Goal: Transaction & Acquisition: Purchase product/service

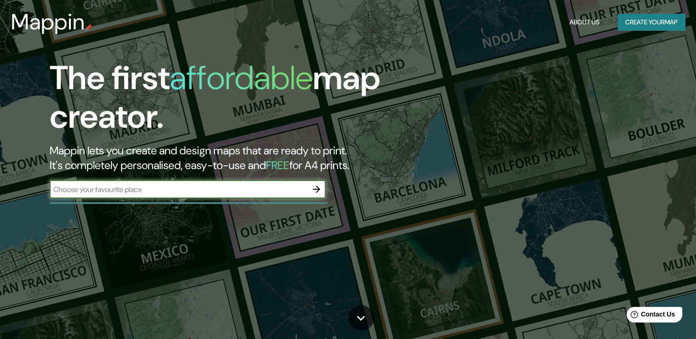
click at [195, 190] on input "text" at bounding box center [179, 189] width 258 height 11
type input "topaga"
click at [319, 191] on icon "button" at bounding box center [316, 189] width 11 height 11
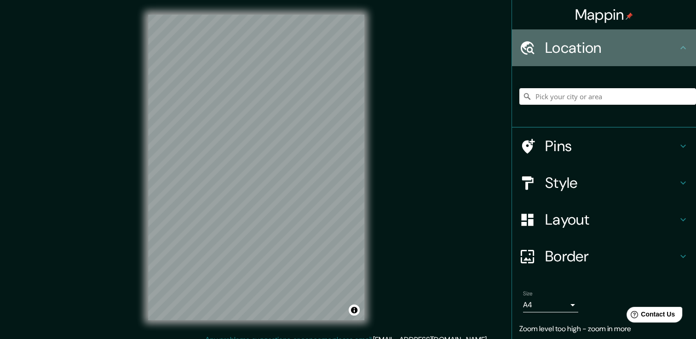
click at [677, 48] on icon at bounding box center [682, 47] width 11 height 11
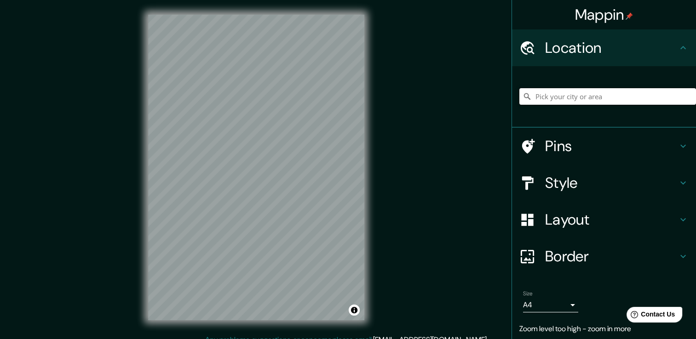
click at [556, 100] on input "Pick your city or area" at bounding box center [607, 96] width 177 height 17
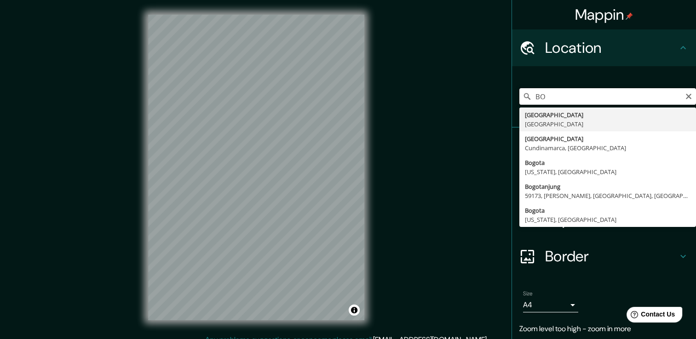
type input "B"
type input "Tópaga, [GEOGRAPHIC_DATA], [GEOGRAPHIC_DATA]"
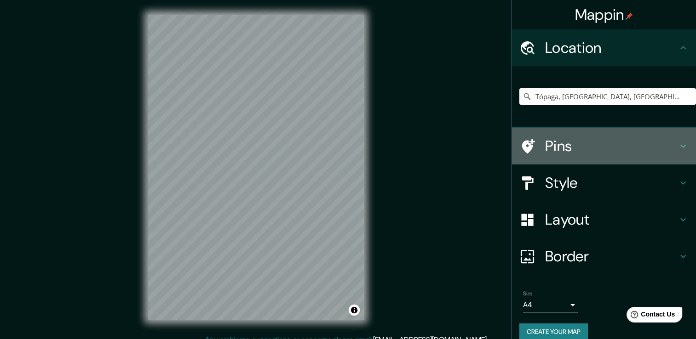
click at [677, 148] on icon at bounding box center [682, 146] width 11 height 11
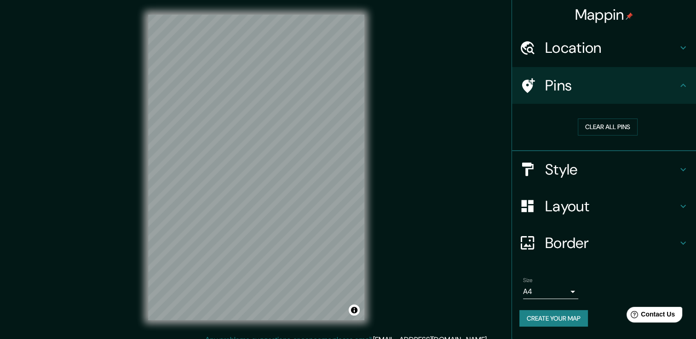
click at [681, 170] on icon at bounding box center [682, 169] width 11 height 11
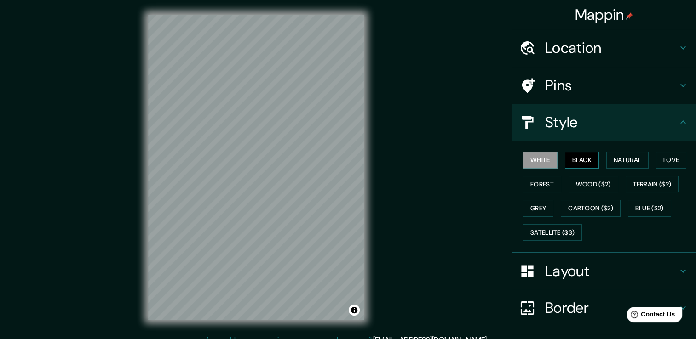
click at [573, 162] on button "Black" at bounding box center [582, 160] width 34 height 17
click at [626, 165] on button "Natural" at bounding box center [627, 160] width 42 height 17
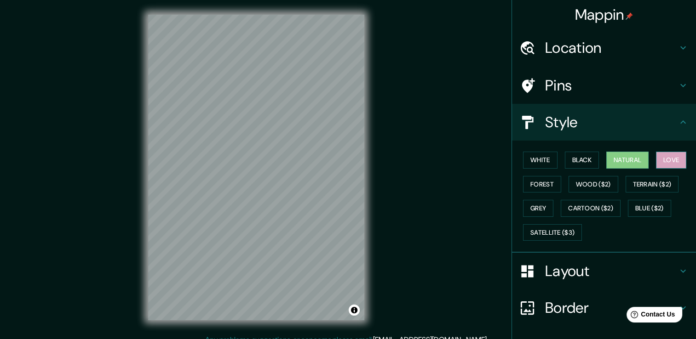
click at [662, 160] on button "Love" at bounding box center [671, 160] width 30 height 17
click at [535, 186] on button "Forest" at bounding box center [542, 184] width 38 height 17
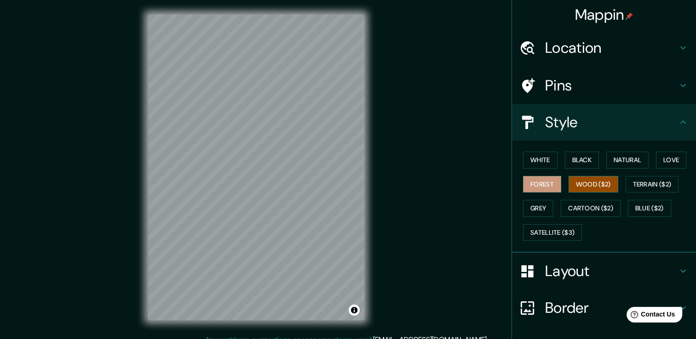
click at [605, 181] on button "Wood ($2)" at bounding box center [593, 184] width 50 height 17
click at [635, 184] on button "Terrain ($2)" at bounding box center [651, 184] width 53 height 17
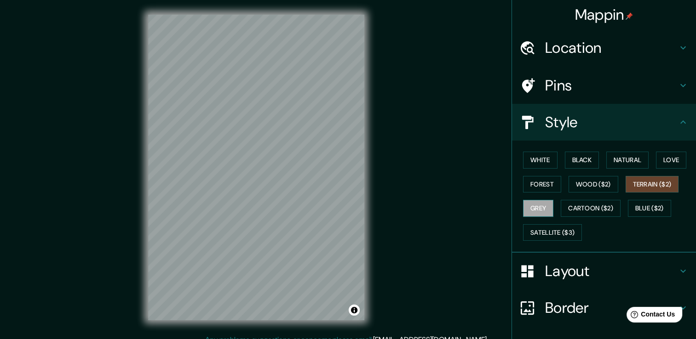
click at [531, 207] on button "Grey" at bounding box center [538, 208] width 30 height 17
click at [550, 230] on button "Satellite ($3)" at bounding box center [552, 232] width 59 height 17
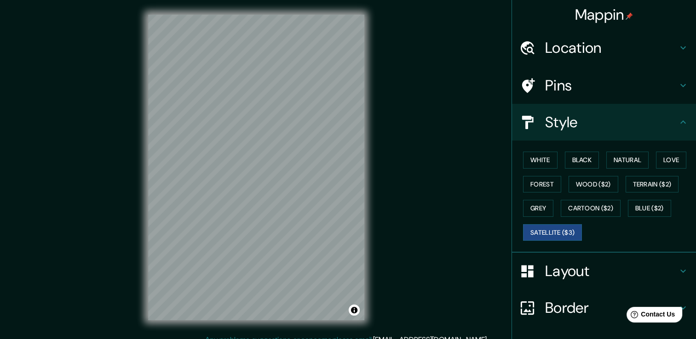
click at [613, 240] on div "White Black Natural Love Forest Wood ($2) Terrain ($2) Grey Cartoon ($2) Blue (…" at bounding box center [607, 196] width 177 height 97
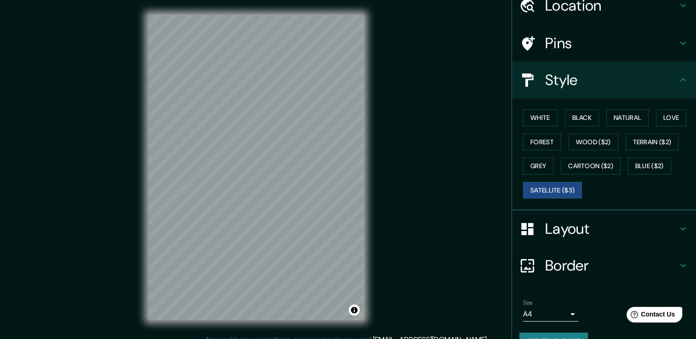
scroll to position [46, 0]
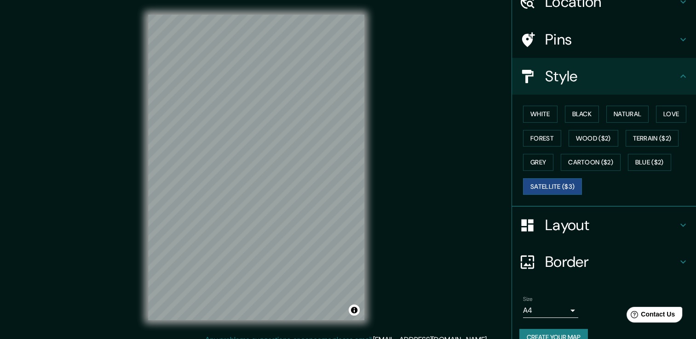
click at [677, 223] on icon at bounding box center [682, 225] width 11 height 11
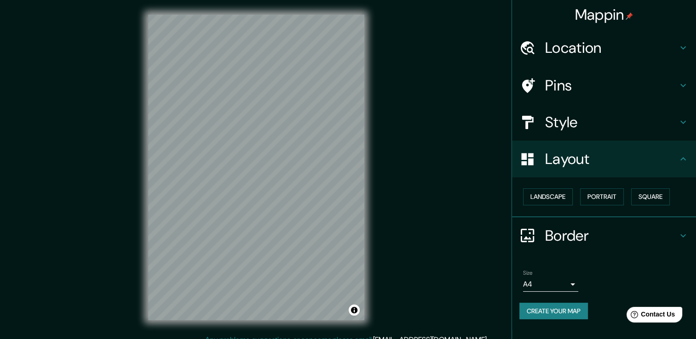
scroll to position [0, 0]
click at [553, 200] on button "Landscape" at bounding box center [548, 197] width 50 height 17
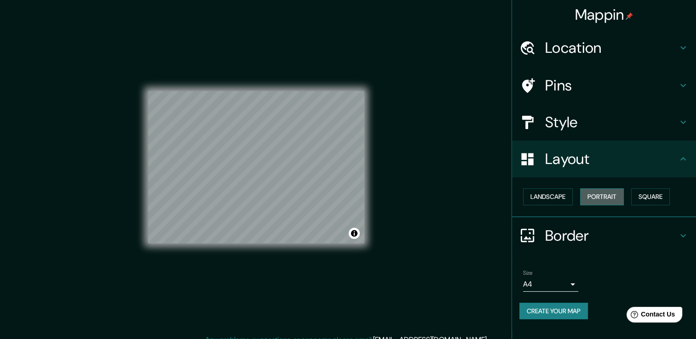
click at [600, 201] on button "Portrait" at bounding box center [602, 197] width 44 height 17
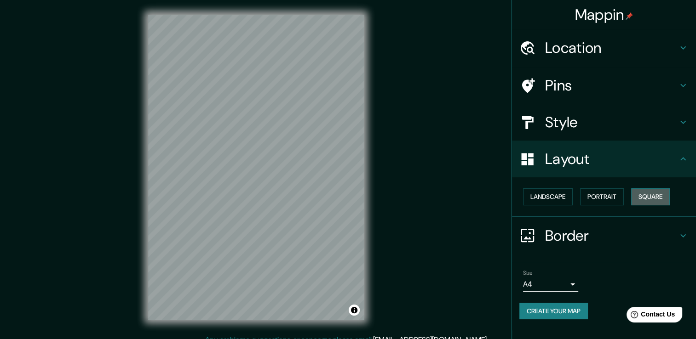
click at [652, 200] on button "Square" at bounding box center [650, 197] width 39 height 17
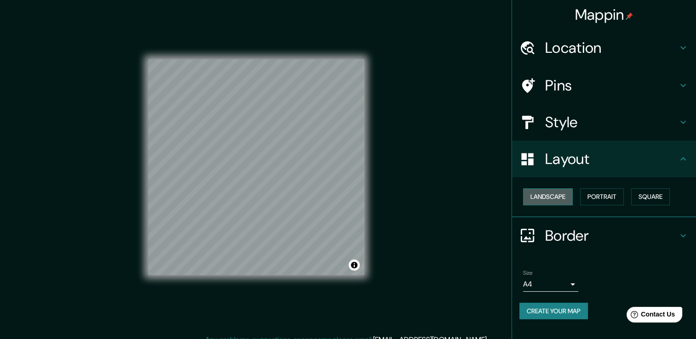
click at [557, 201] on button "Landscape" at bounding box center [548, 197] width 50 height 17
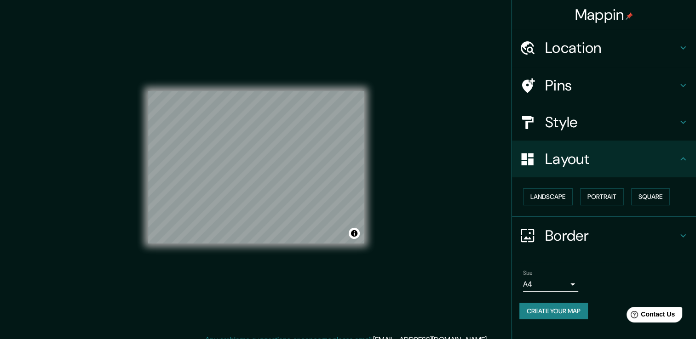
click at [581, 254] on ul "Location [GEOGRAPHIC_DATA], [GEOGRAPHIC_DATA], [GEOGRAPHIC_DATA] Pins Style Lay…" at bounding box center [604, 179] width 184 height 301
click at [567, 281] on body "Mappin Location [GEOGRAPHIC_DATA], [GEOGRAPHIC_DATA], [GEOGRAPHIC_DATA] Pins St…" at bounding box center [348, 169] width 696 height 339
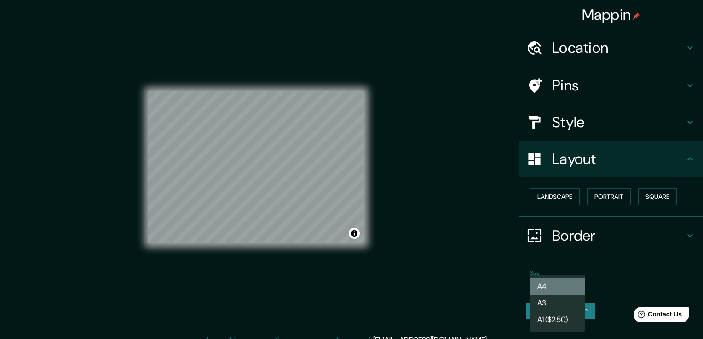
click at [557, 289] on li "A4" at bounding box center [557, 287] width 55 height 17
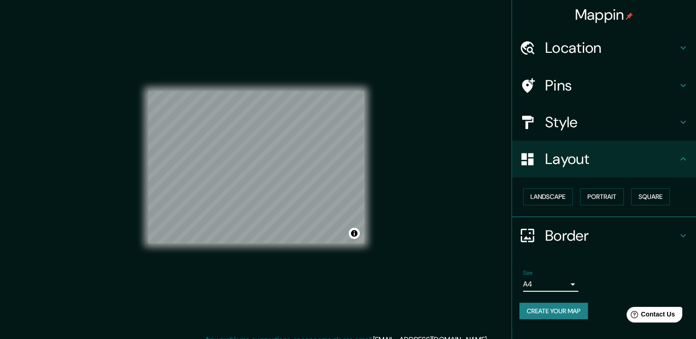
click at [552, 287] on body "Mappin Location [GEOGRAPHIC_DATA], [GEOGRAPHIC_DATA], [GEOGRAPHIC_DATA] Pins St…" at bounding box center [348, 169] width 696 height 339
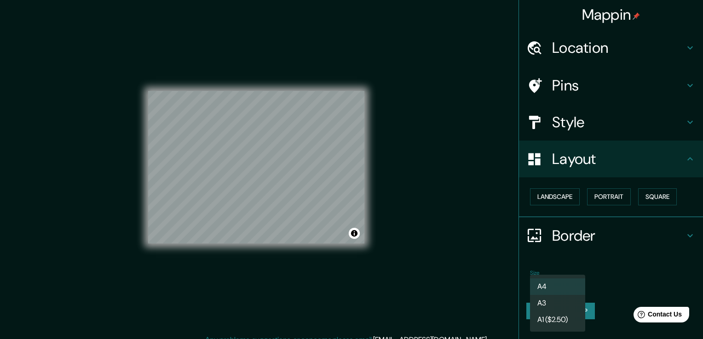
click at [551, 301] on li "A3" at bounding box center [557, 303] width 55 height 17
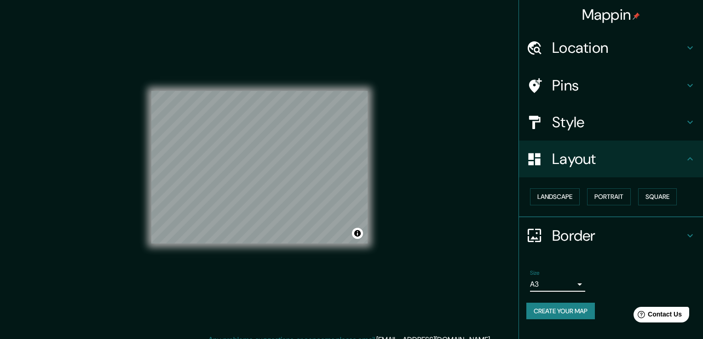
click at [562, 284] on body "Mappin Location [GEOGRAPHIC_DATA], [GEOGRAPHIC_DATA], [GEOGRAPHIC_DATA] Pins St…" at bounding box center [351, 169] width 703 height 339
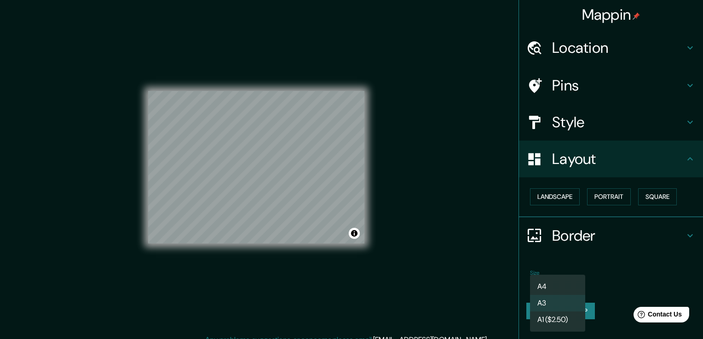
click at [561, 287] on li "A4" at bounding box center [557, 287] width 55 height 17
type input "single"
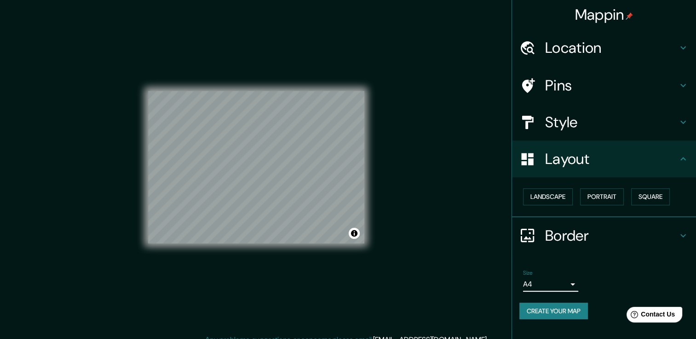
click at [569, 310] on button "Create your map" at bounding box center [553, 311] width 69 height 17
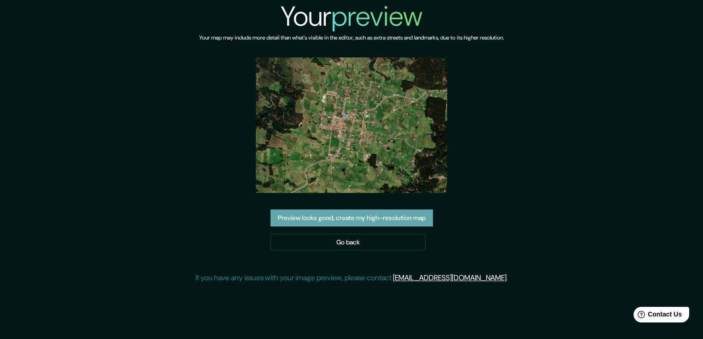
click at [377, 219] on button "Preview looks good, create my high-resolution map" at bounding box center [351, 218] width 162 height 17
